Goal: Transaction & Acquisition: Purchase product/service

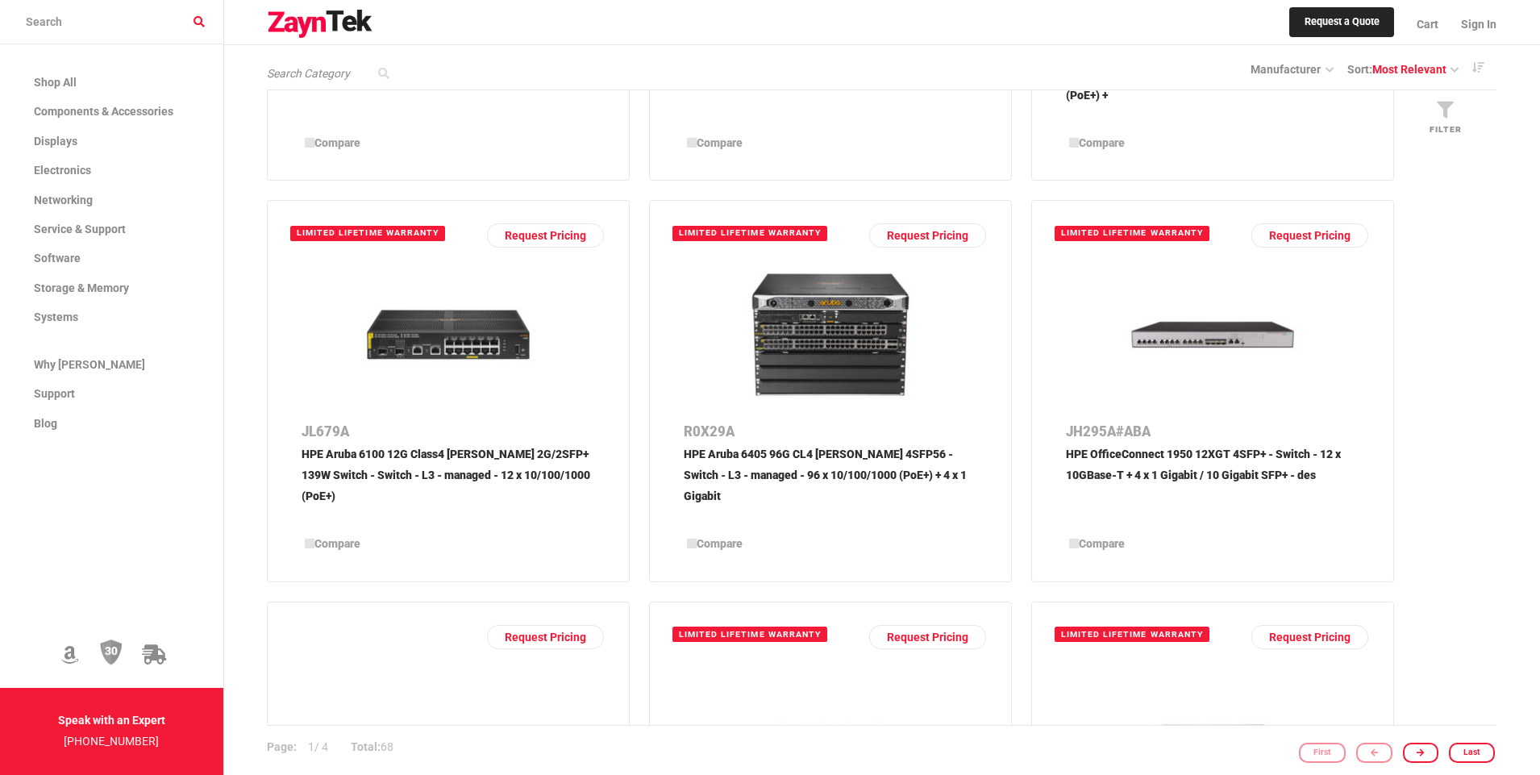
scroll to position [1149, 0]
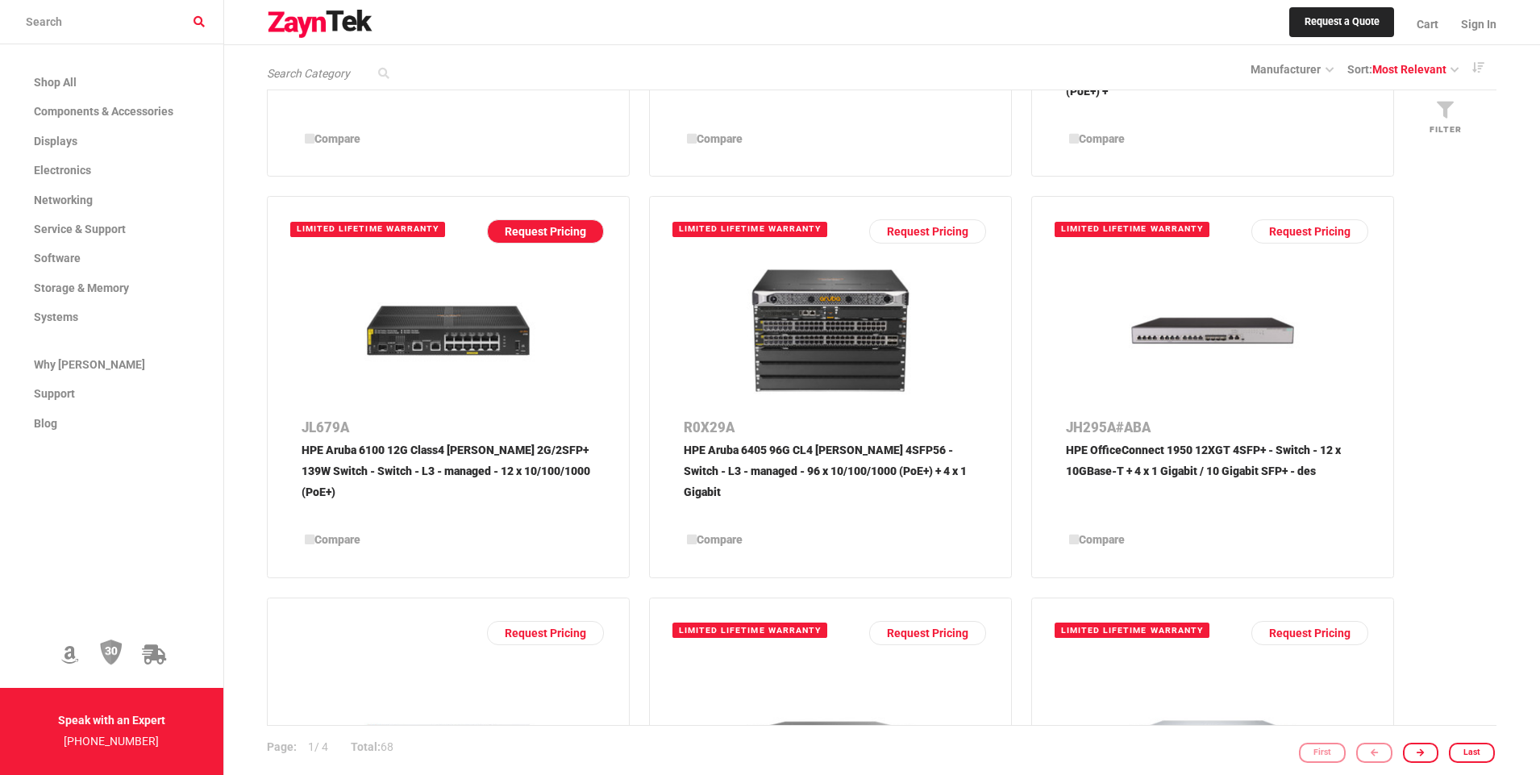
click at [541, 231] on link "Request Pricing" at bounding box center [545, 231] width 117 height 24
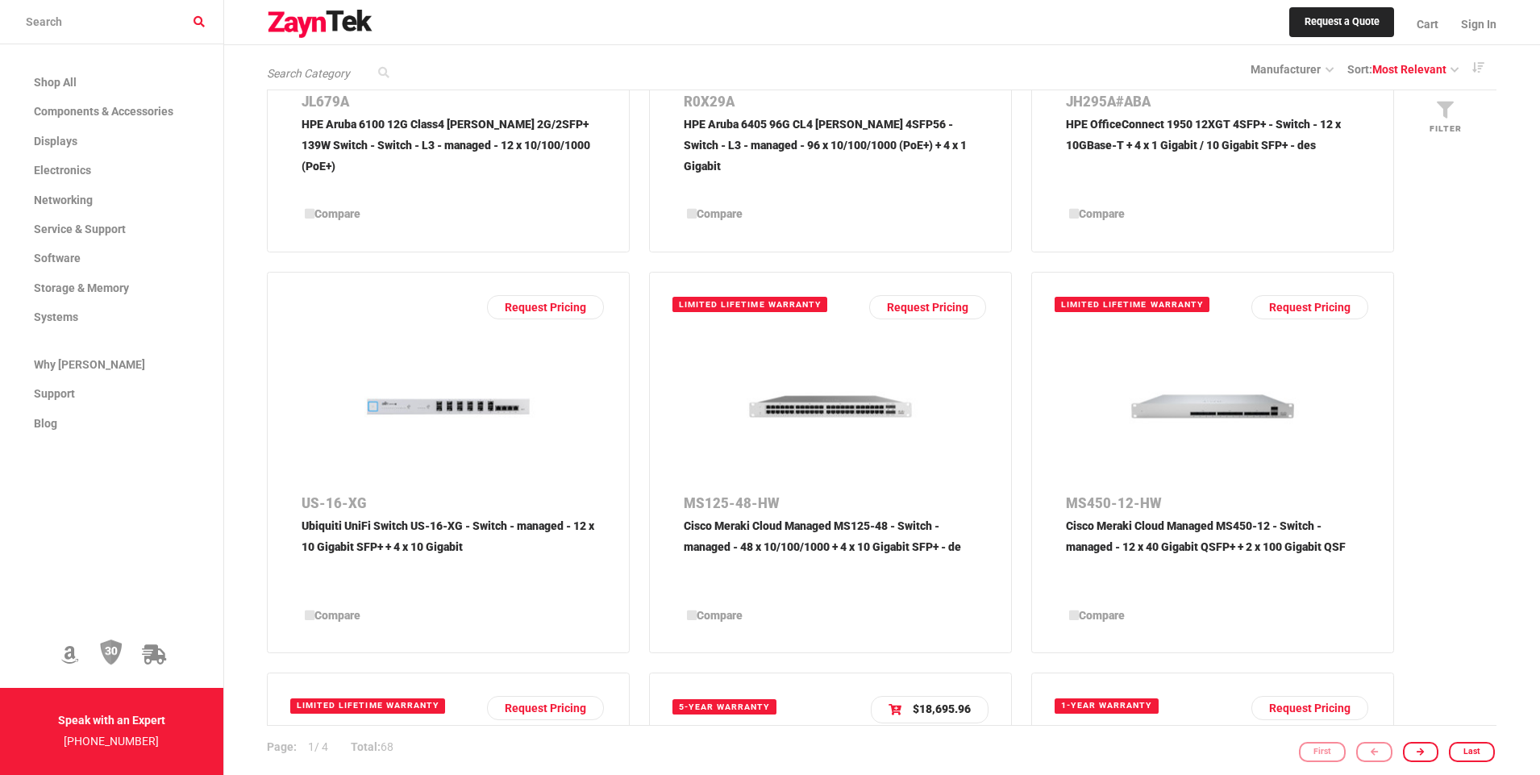
scroll to position [1487, 0]
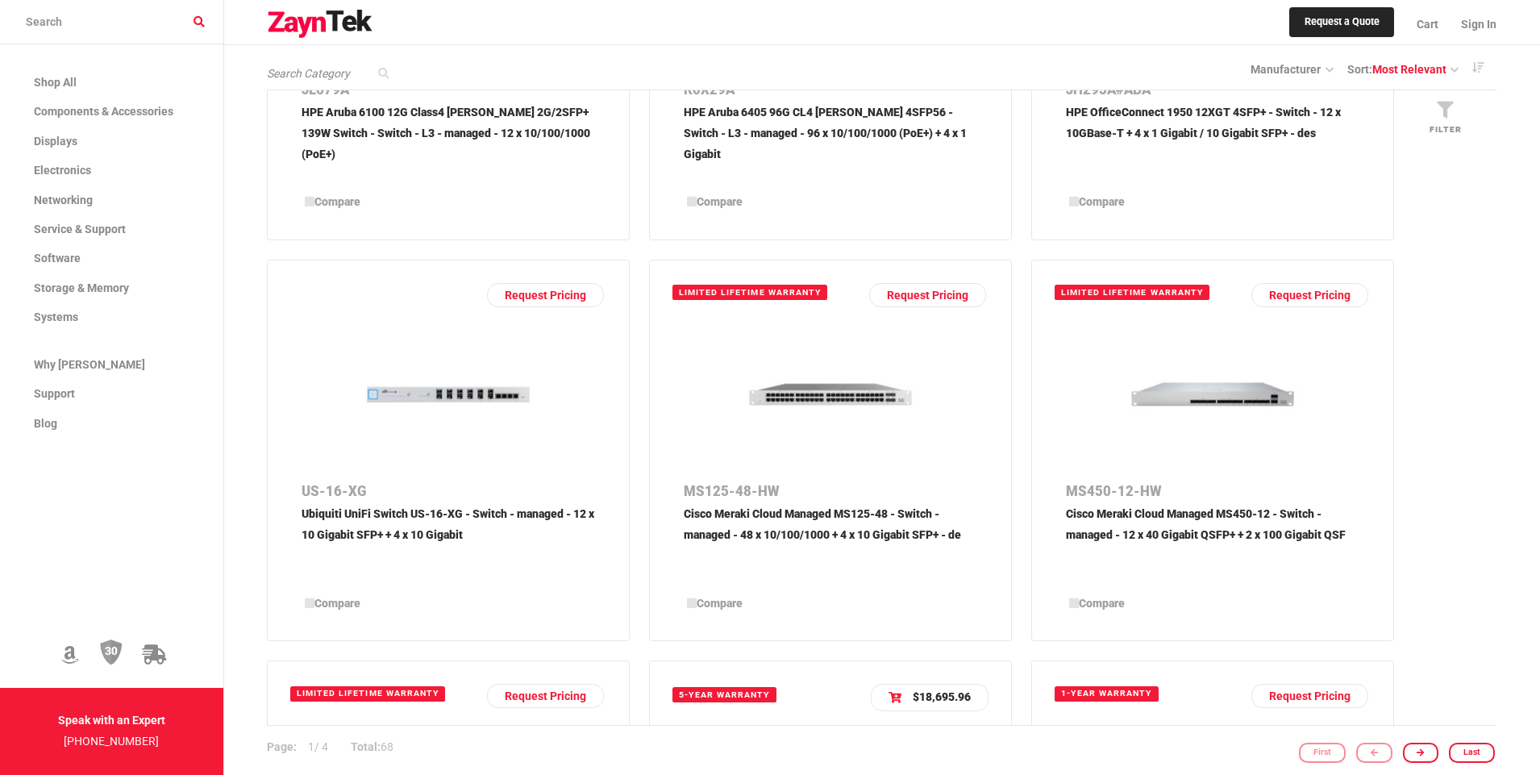
click at [489, 393] on img at bounding box center [448, 394] width 181 height 135
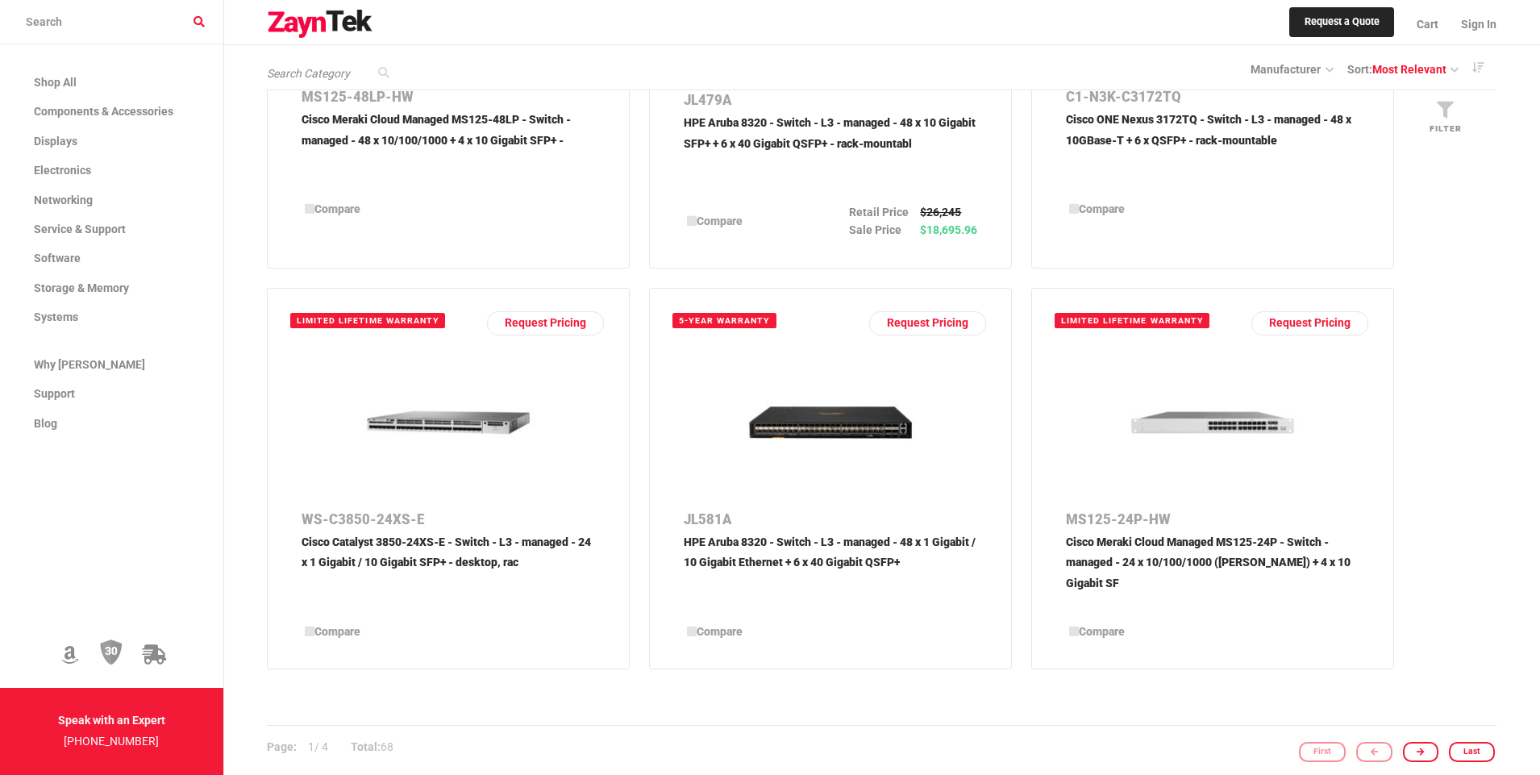
scroll to position [2297, 0]
